Goal: Use online tool/utility: Use online tool/utility

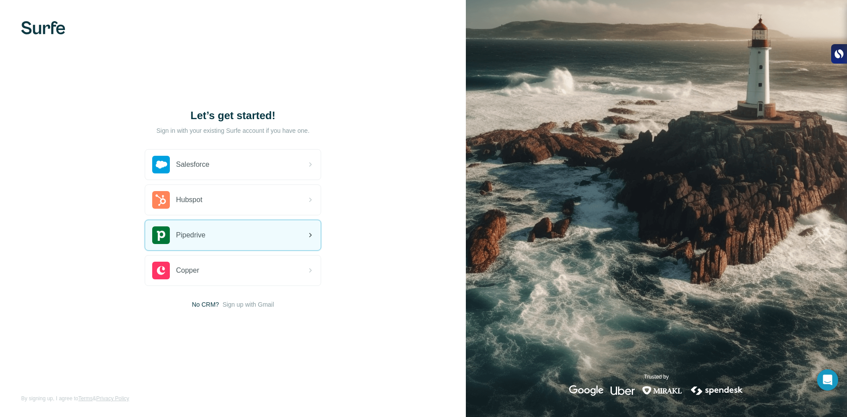
click at [241, 240] on div "Pipedrive" at bounding box center [232, 235] width 175 height 30
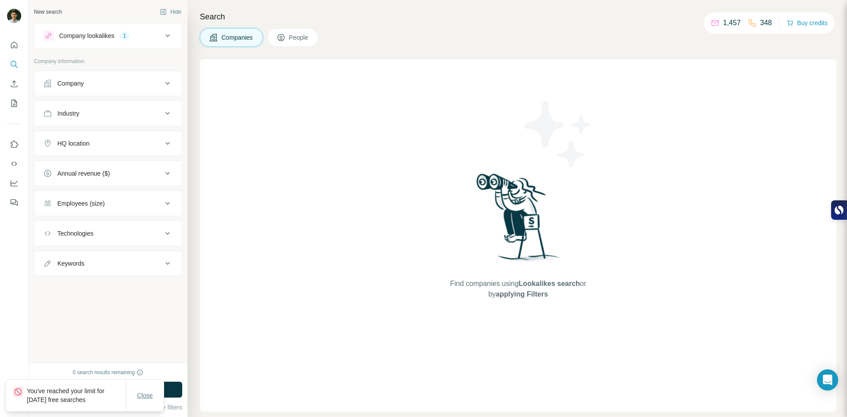
click at [150, 398] on span "Close" at bounding box center [145, 395] width 16 height 9
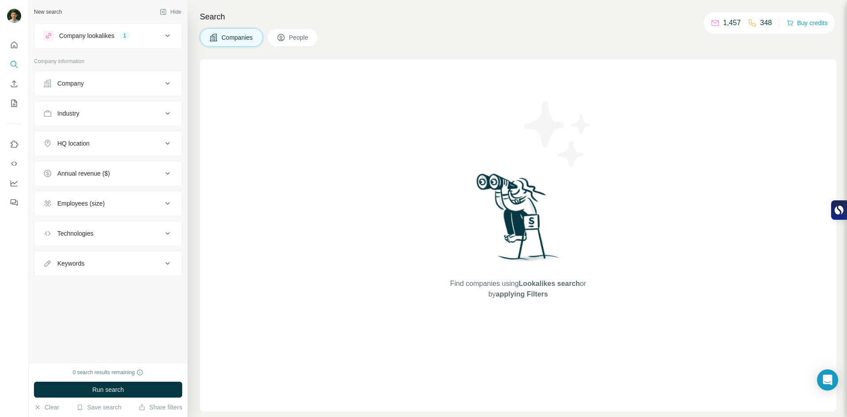
click at [153, 39] on div "Company lookalikes 1" at bounding box center [102, 35] width 119 height 11
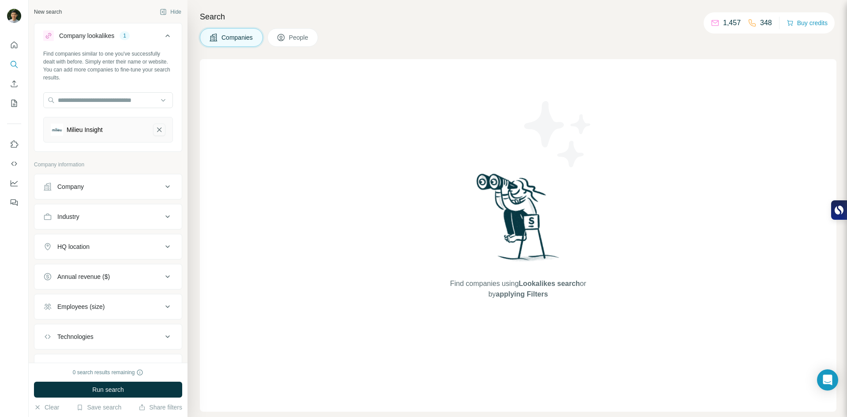
click at [155, 127] on icon "Milieu Insight-remove-button" at bounding box center [159, 129] width 8 height 9
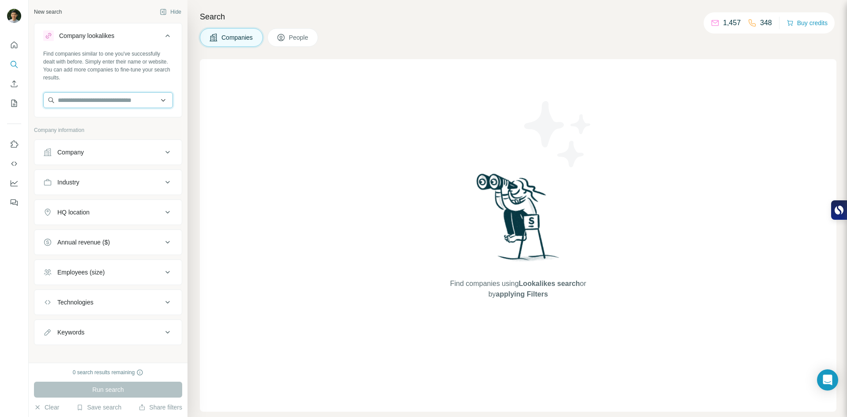
click at [131, 103] on input "text" at bounding box center [108, 100] width 130 height 16
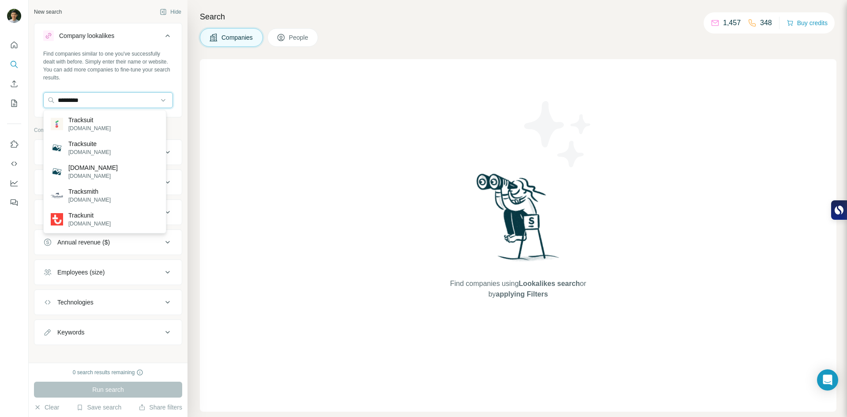
type input "*********"
click at [89, 126] on p "gotracksuit.com" at bounding box center [89, 128] width 42 height 8
